Goal: Task Accomplishment & Management: Use online tool/utility

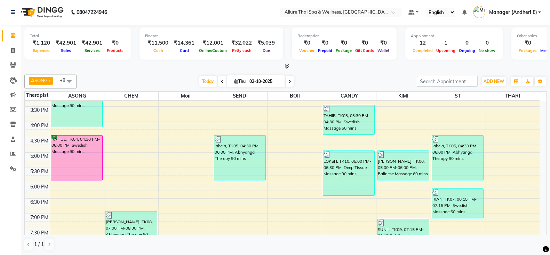
scroll to position [150, 0]
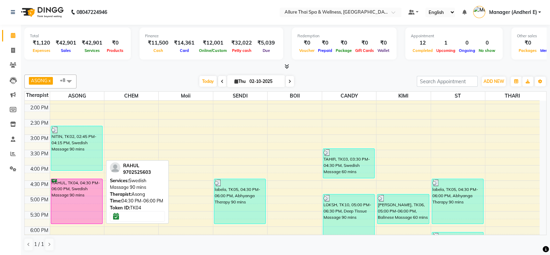
click at [60, 191] on div "RAHUL, TK04, 04:30 PM-06:00 PM, Swedish Massage 90 mins" at bounding box center [77, 201] width 52 height 45
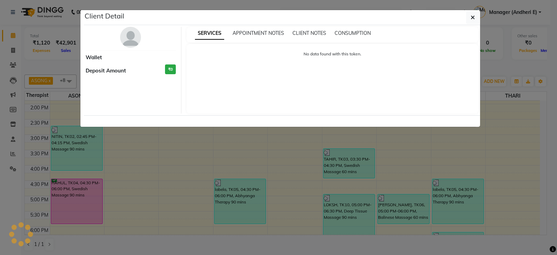
select select "6"
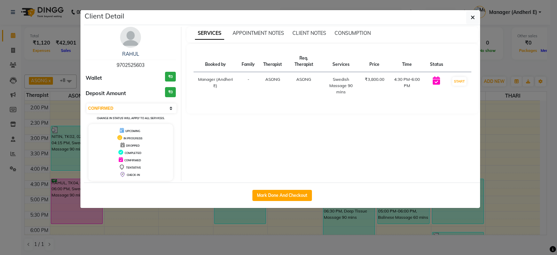
drag, startPoint x: 144, startPoint y: 64, endPoint x: 96, endPoint y: 61, distance: 48.2
click at [96, 61] on div "RAHUL 9702525603" at bounding box center [131, 59] width 90 height 18
copy span "9702525603"
click at [473, 15] on icon "button" at bounding box center [473, 18] width 4 height 6
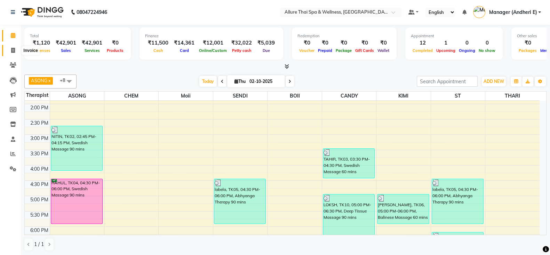
click at [13, 49] on icon at bounding box center [13, 50] width 4 height 5
select select "6826"
select select "service"
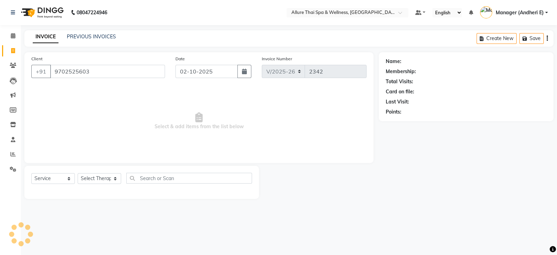
type input "9702525603"
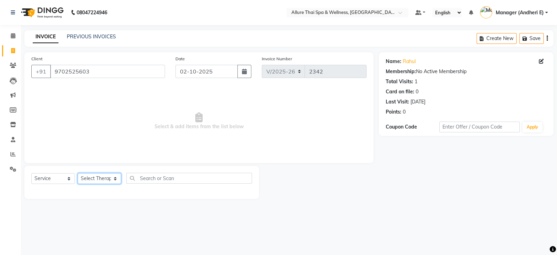
click at [107, 180] on select "Select Therapist ASONG [PERSON_NAME] BOII CANDY CHEM [PERSON_NAME] Manager ([PE…" at bounding box center [100, 178] width 44 height 11
click at [52, 180] on select "Select Service Product Membership Package Voucher Prepaid Gift Card" at bounding box center [53, 178] width 44 height 11
select select "package"
click at [31, 173] on select "Select Service Product Membership Package Voucher Prepaid Gift Card" at bounding box center [53, 178] width 44 height 11
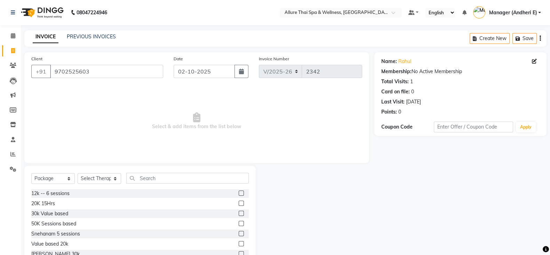
click at [239, 204] on label at bounding box center [241, 203] width 5 height 5
click at [239, 204] on input "checkbox" at bounding box center [241, 203] width 5 height 5
click at [239, 204] on label at bounding box center [241, 203] width 5 height 5
click at [239, 204] on input "checkbox" at bounding box center [241, 203] width 5 height 5
checkbox input "false"
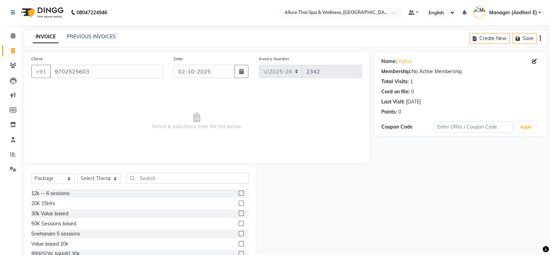
click at [239, 216] on label at bounding box center [241, 213] width 5 height 5
click at [239, 216] on input "checkbox" at bounding box center [241, 213] width 5 height 5
checkbox input "false"
click at [239, 205] on label at bounding box center [241, 203] width 5 height 5
click at [239, 205] on input "checkbox" at bounding box center [241, 203] width 5 height 5
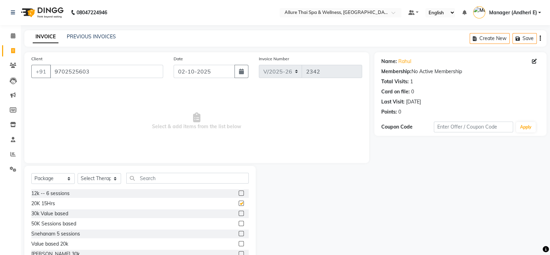
checkbox input "false"
click at [111, 178] on select "Select Therapist ASONG [PERSON_NAME] BOII CANDY CHEM [PERSON_NAME] Manager ([PE…" at bounding box center [100, 178] width 44 height 11
select select "66693"
click at [78, 173] on select "Select Therapist ASONG [PERSON_NAME] BOII CANDY CHEM [PERSON_NAME] Manager ([PE…" at bounding box center [100, 178] width 44 height 11
click at [153, 178] on input "text" at bounding box center [187, 178] width 123 height 11
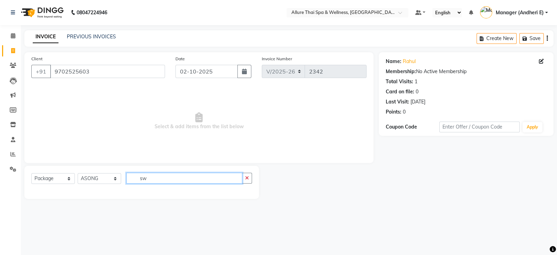
type input "s"
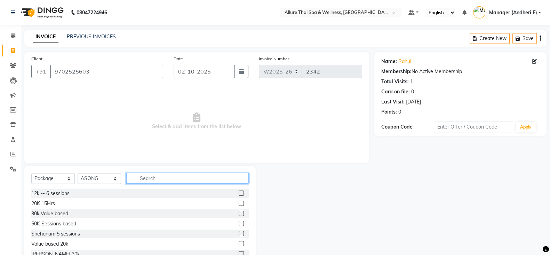
scroll to position [24, 0]
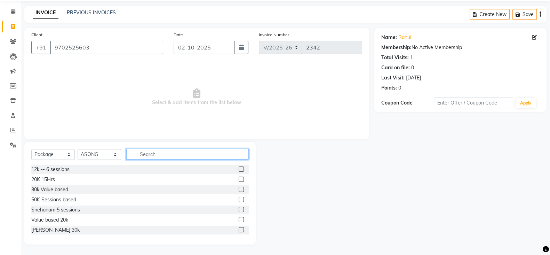
click at [160, 159] on input "text" at bounding box center [187, 154] width 123 height 11
click at [75, 152] on div "Select Service Product Membership Package Voucher Prepaid Gift Card Select Ther…" at bounding box center [140, 157] width 218 height 16
click at [148, 151] on input "text" at bounding box center [187, 154] width 123 height 11
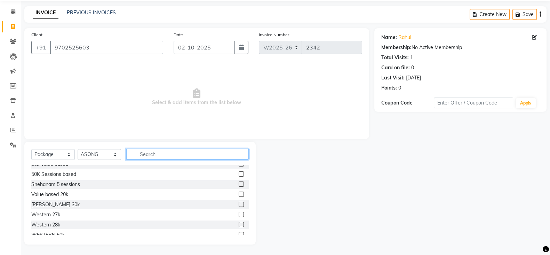
scroll to position [0, 0]
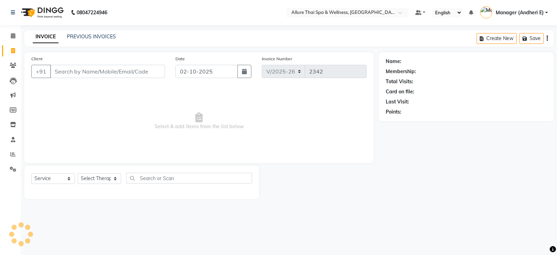
select select "6826"
select select "service"
type input "9702525603"
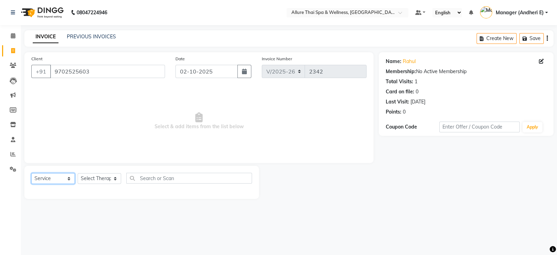
click at [64, 179] on select "Select Service Product Membership Package Voucher Prepaid Gift Card" at bounding box center [53, 178] width 44 height 11
select select "package"
click at [31, 173] on select "Select Service Product Membership Package Voucher Prepaid Gift Card" at bounding box center [53, 178] width 44 height 11
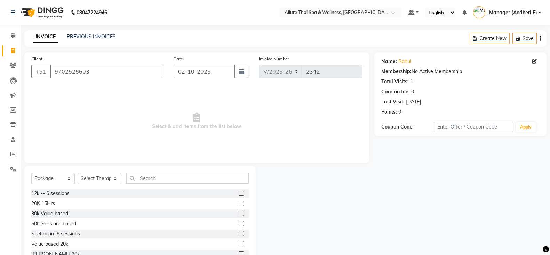
click at [239, 205] on label at bounding box center [241, 203] width 5 height 5
click at [239, 205] on input "checkbox" at bounding box center [241, 203] width 5 height 5
checkbox input "false"
click at [110, 181] on select "Select Therapist ASONG [PERSON_NAME] BOII CANDY CHEM [PERSON_NAME] Manager ([PE…" at bounding box center [100, 178] width 44 height 11
select select "66693"
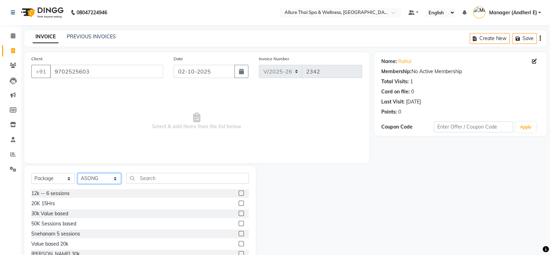
click at [78, 173] on select "Select Therapist ASONG [PERSON_NAME] BOII CANDY CHEM [PERSON_NAME] Manager ([PE…" at bounding box center [100, 178] width 44 height 11
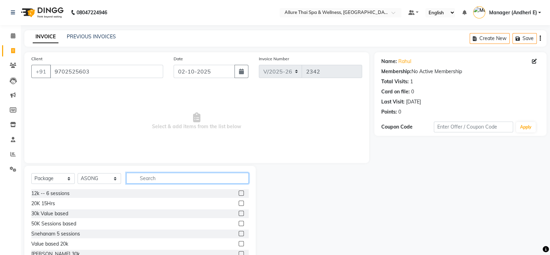
click at [160, 183] on input "text" at bounding box center [187, 178] width 123 height 11
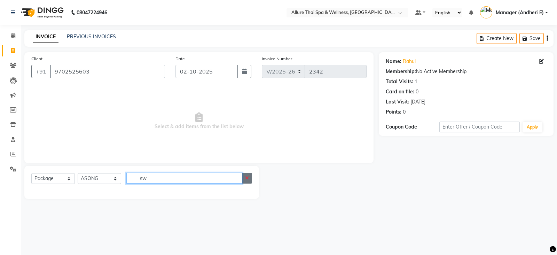
type input "sw"
click at [245, 179] on icon "button" at bounding box center [247, 177] width 4 height 5
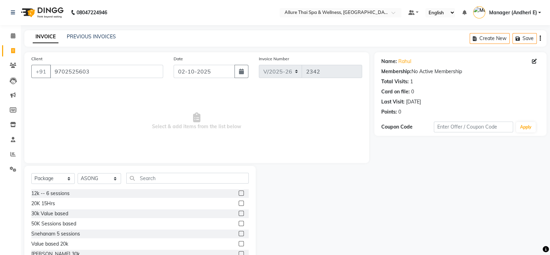
click at [239, 201] on label at bounding box center [241, 203] width 5 height 5
click at [239, 201] on input "checkbox" at bounding box center [241, 203] width 5 height 5
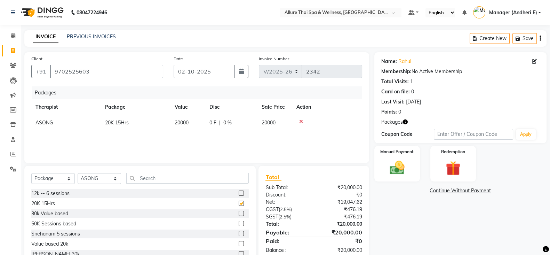
checkbox input "false"
click at [151, 176] on input "text" at bounding box center [187, 178] width 123 height 11
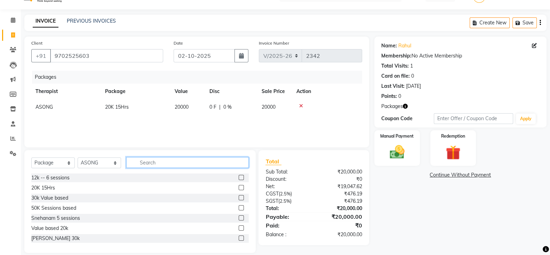
scroll to position [24, 0]
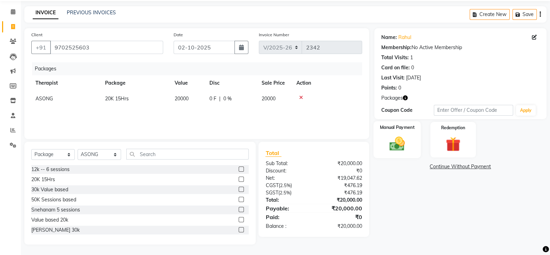
click at [394, 150] on img at bounding box center [397, 143] width 25 height 17
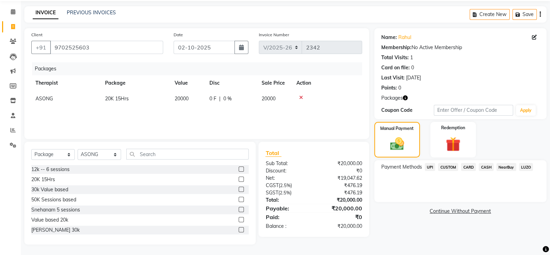
click at [487, 169] on span "CASH" at bounding box center [486, 167] width 15 height 8
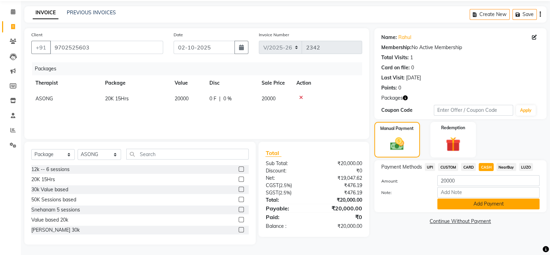
click at [480, 202] on button "Add Payment" at bounding box center [489, 203] width 102 height 11
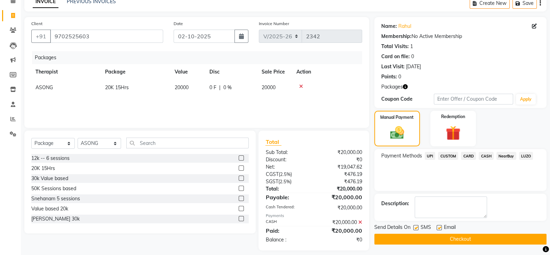
scroll to position [41, 0]
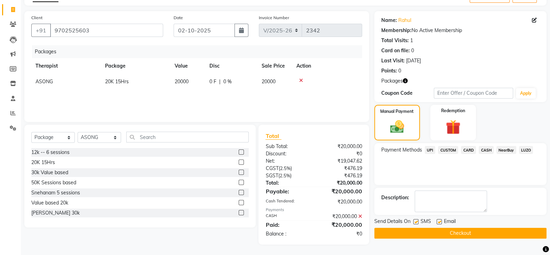
click at [417, 219] on label at bounding box center [416, 221] width 5 height 5
click at [417, 220] on input "checkbox" at bounding box center [416, 222] width 5 height 5
checkbox input "false"
click at [437, 220] on label at bounding box center [439, 221] width 5 height 5
click at [437, 220] on input "checkbox" at bounding box center [439, 222] width 5 height 5
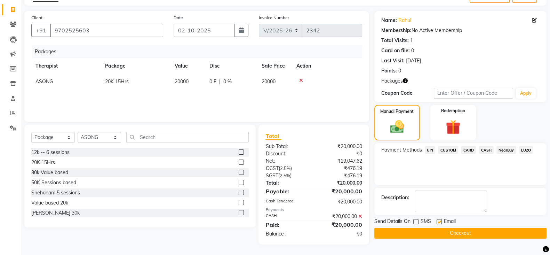
checkbox input "false"
click at [463, 233] on button "Checkout" at bounding box center [461, 233] width 172 height 11
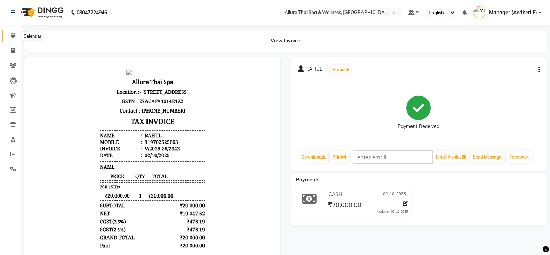
click at [13, 36] on icon at bounding box center [13, 35] width 5 height 5
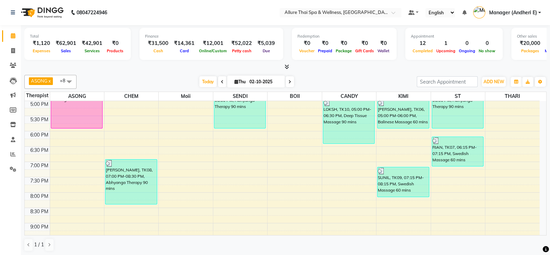
scroll to position [237, 0]
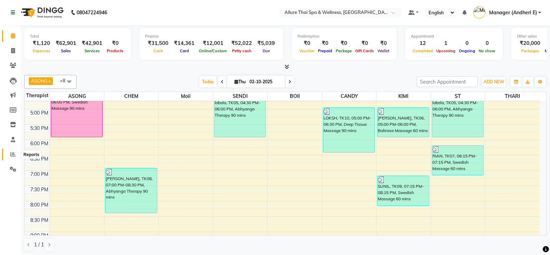
click at [11, 153] on icon at bounding box center [12, 153] width 5 height 5
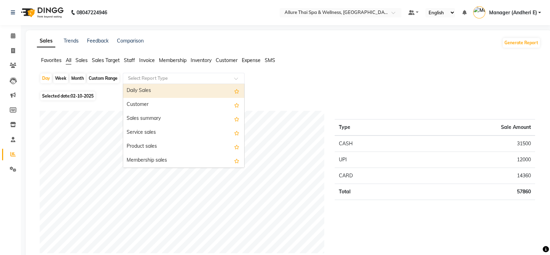
click at [237, 79] on span at bounding box center [238, 80] width 9 height 7
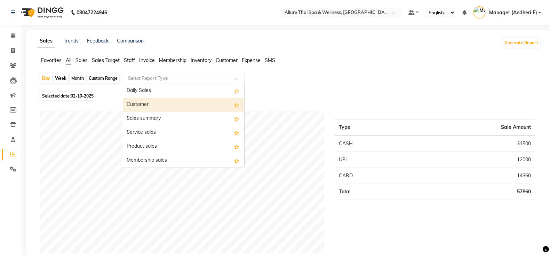
click at [146, 102] on div "Customer" at bounding box center [183, 105] width 121 height 14
select select "csv"
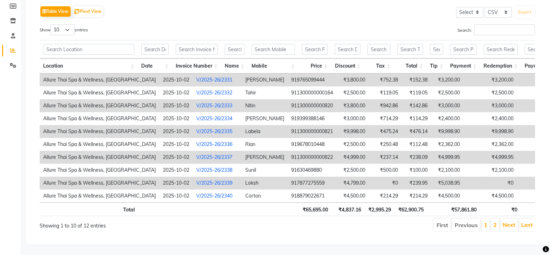
scroll to position [0, 67]
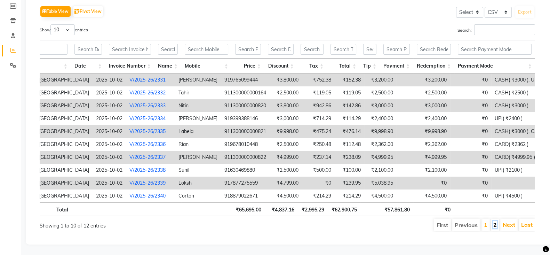
click at [497, 221] on link "2" at bounding box center [495, 224] width 3 height 7
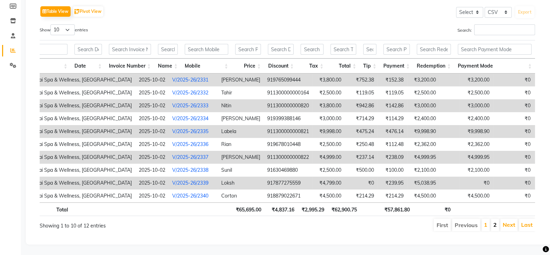
scroll to position [0, 24]
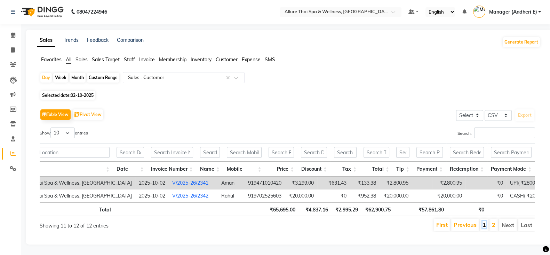
click at [486, 221] on link "1" at bounding box center [484, 224] width 3 height 7
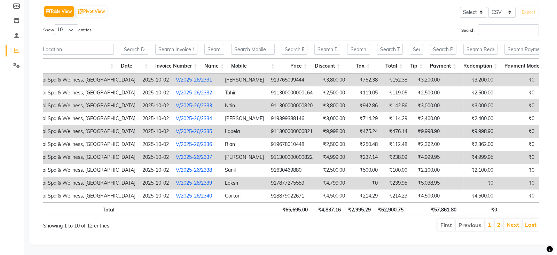
scroll to position [0, 67]
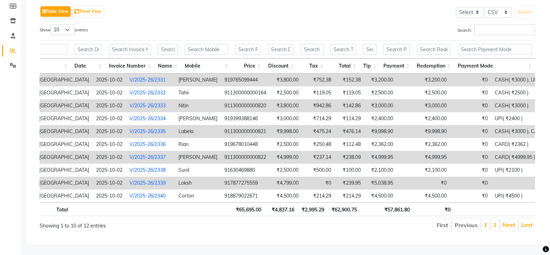
click at [132, 77] on link "V/2025-26/2331" at bounding box center [148, 80] width 36 height 6
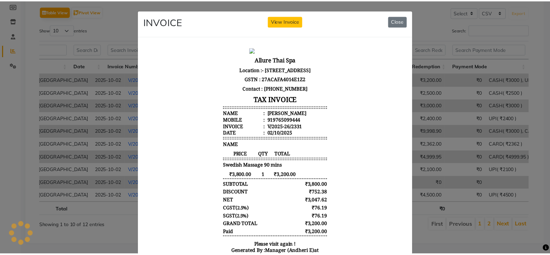
scroll to position [0, 0]
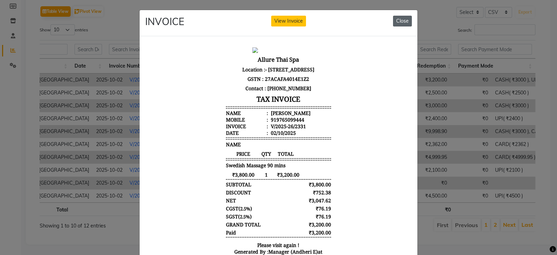
click at [404, 22] on button "Close" at bounding box center [402, 21] width 19 height 11
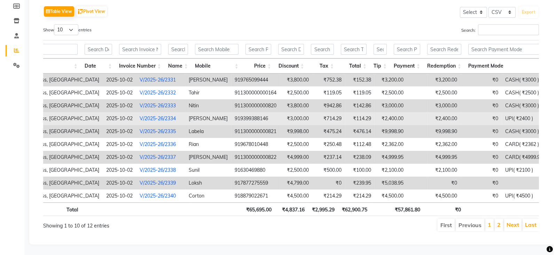
scroll to position [73, 0]
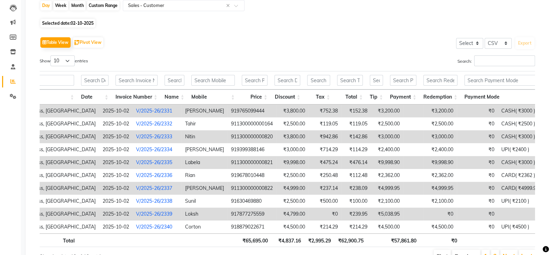
click at [136, 138] on link "V/2025-26/2333" at bounding box center [154, 136] width 36 height 6
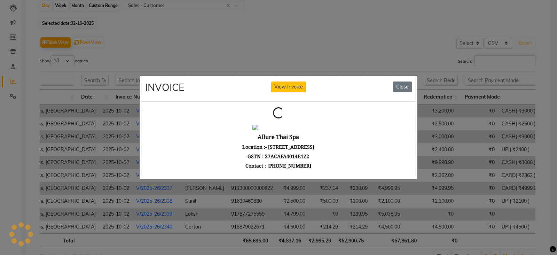
scroll to position [0, 0]
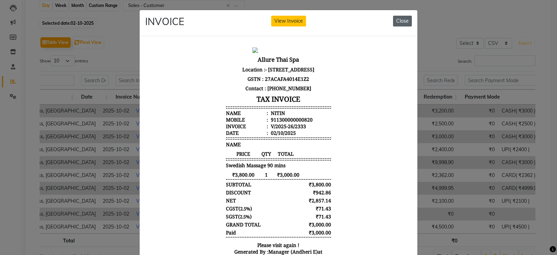
click at [400, 18] on button "Close" at bounding box center [402, 21] width 19 height 11
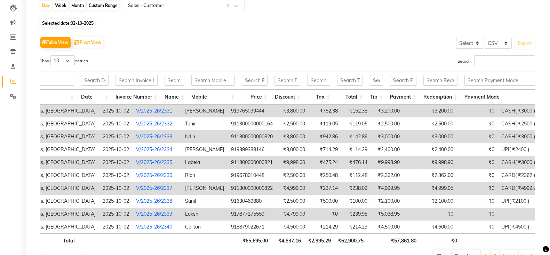
click at [138, 164] on link "V/2025-26/2335" at bounding box center [154, 162] width 36 height 6
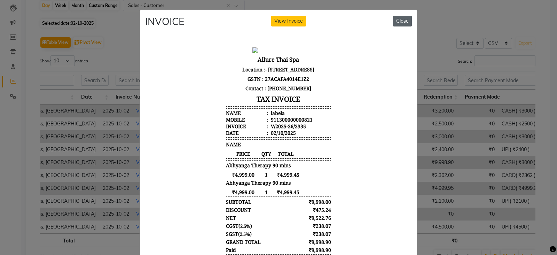
click at [397, 18] on button "Close" at bounding box center [402, 21] width 19 height 11
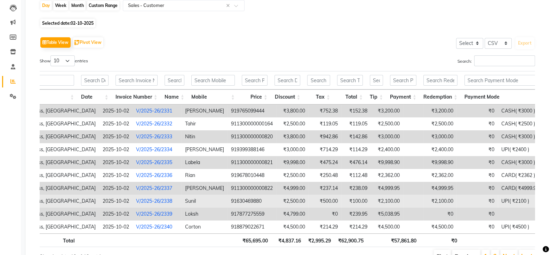
scroll to position [117, 0]
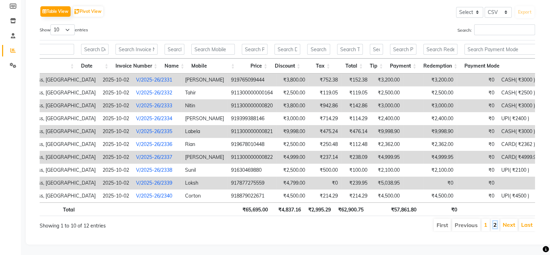
click at [495, 221] on link "2" at bounding box center [495, 224] width 3 height 7
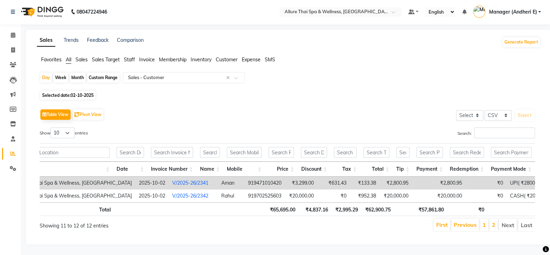
scroll to position [0, 0]
click at [13, 38] on icon at bounding box center [13, 35] width 5 height 5
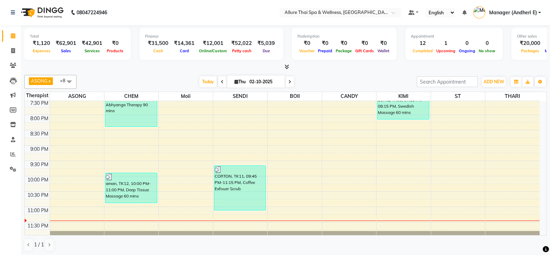
scroll to position [324, 0]
